Goal: Navigation & Orientation: Find specific page/section

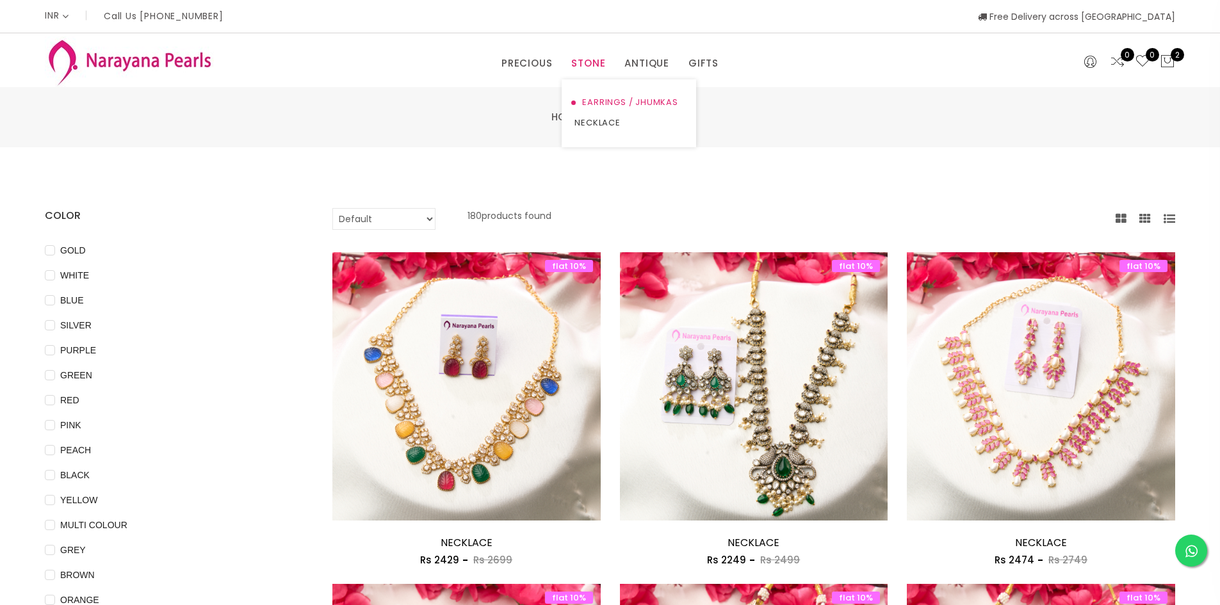
click at [609, 102] on link "EARRINGS / JHUMKAS" at bounding box center [629, 102] width 109 height 21
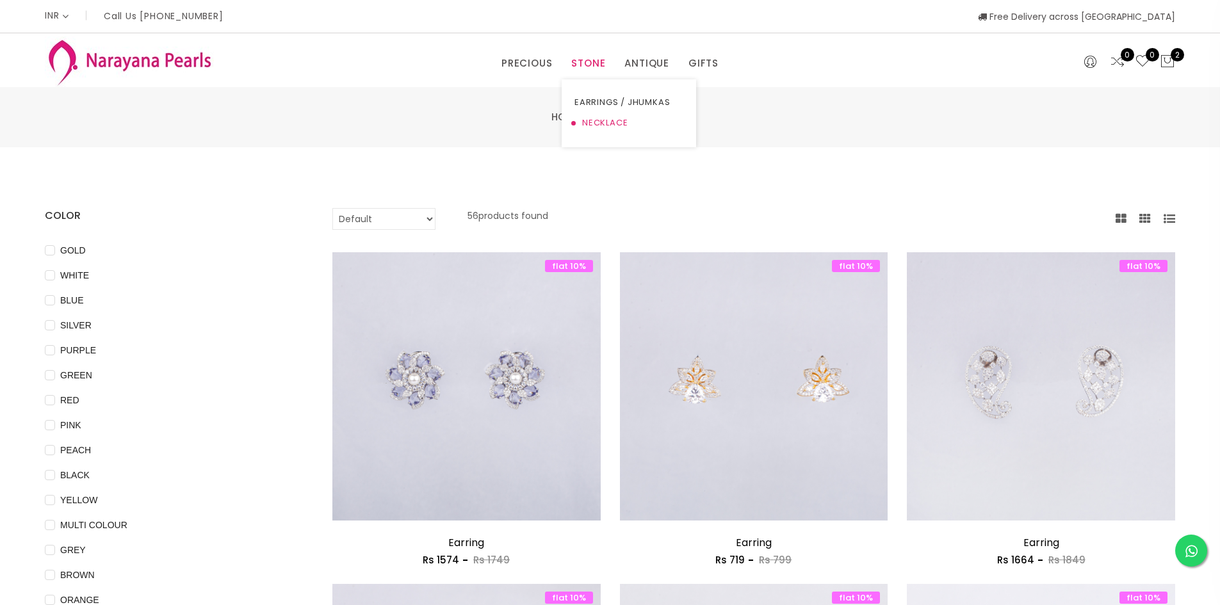
click at [600, 118] on link "NECKLACE" at bounding box center [629, 123] width 109 height 21
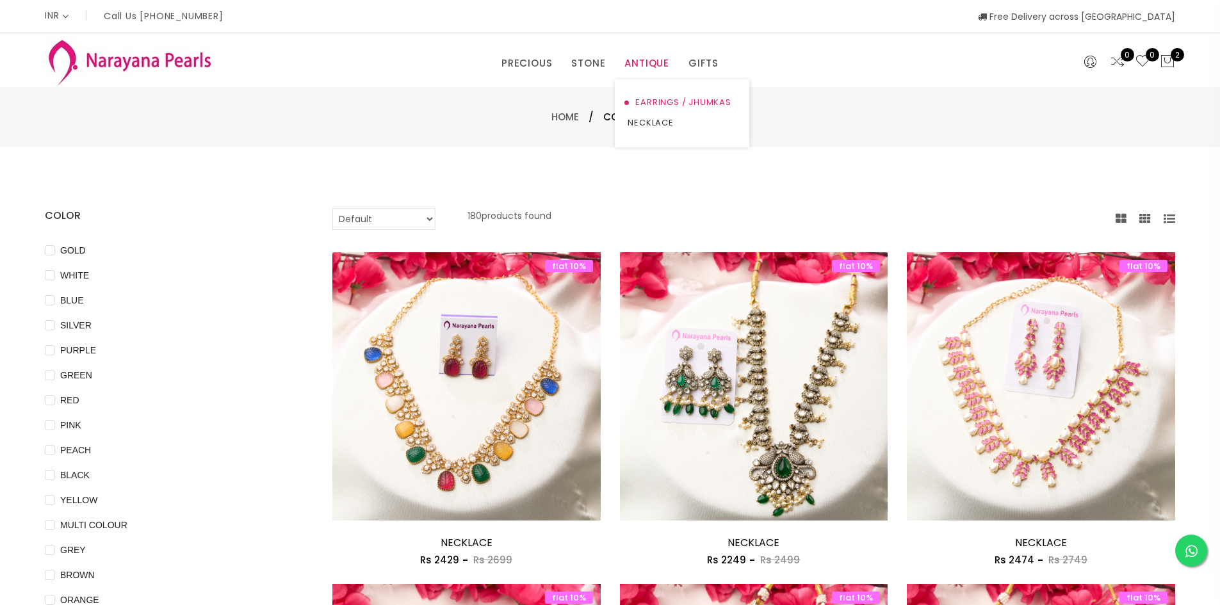
click at [661, 102] on link "EARRINGS / JHUMKAS" at bounding box center [682, 102] width 109 height 21
